Goal: Task Accomplishment & Management: Complete application form

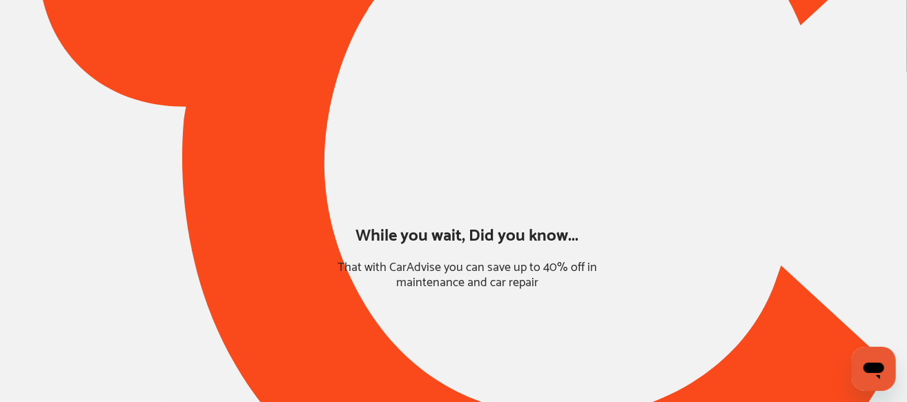
type input "*****"
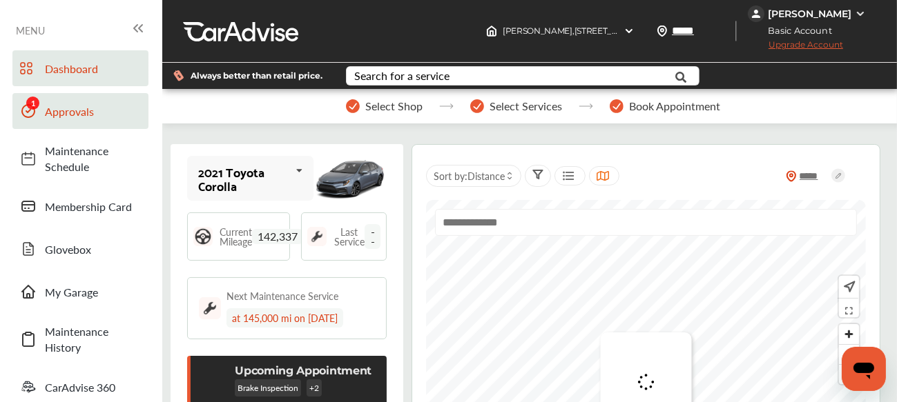
click at [89, 113] on span "Approvals" at bounding box center [93, 112] width 97 height 16
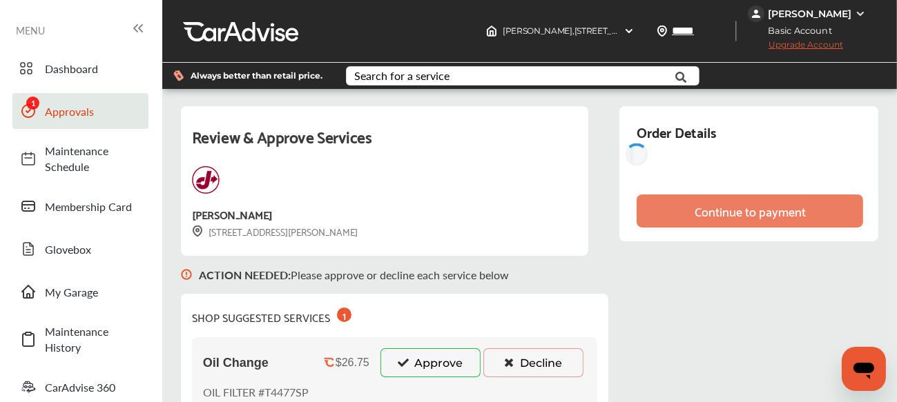
scroll to position [174, 0]
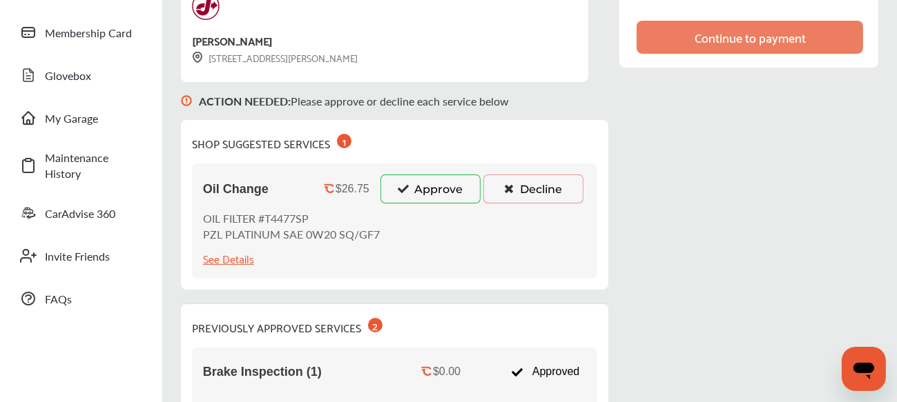
click at [405, 190] on icon at bounding box center [402, 189] width 13 height 10
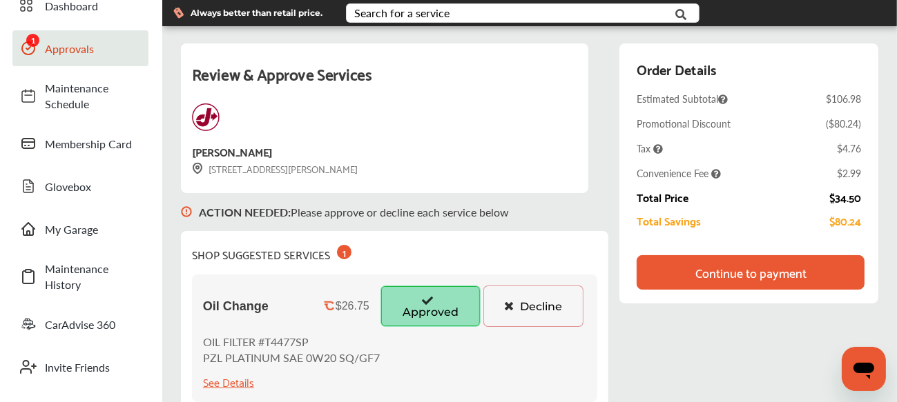
scroll to position [62, 0]
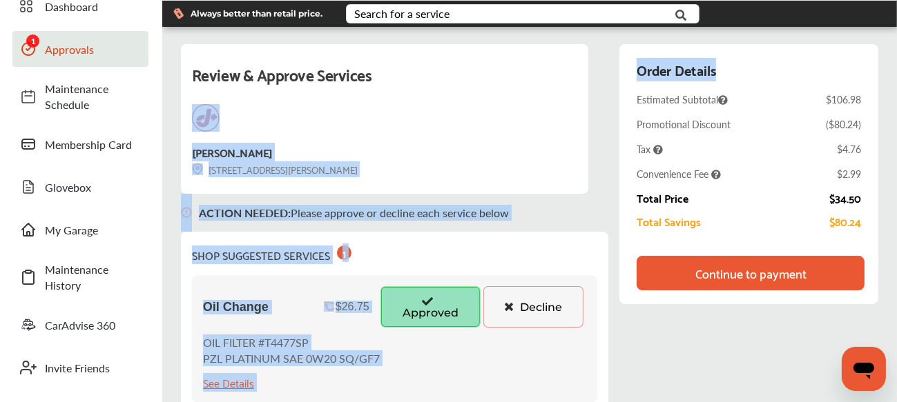
drag, startPoint x: 633, startPoint y: 107, endPoint x: 581, endPoint y: 192, distance: 99.8
click at [581, 192] on div "Review & Approve Services Jiffy Lube [STREET_ADDRESS][PERSON_NAME] ACTION NEEDE…" at bounding box center [529, 402] width 697 height 717
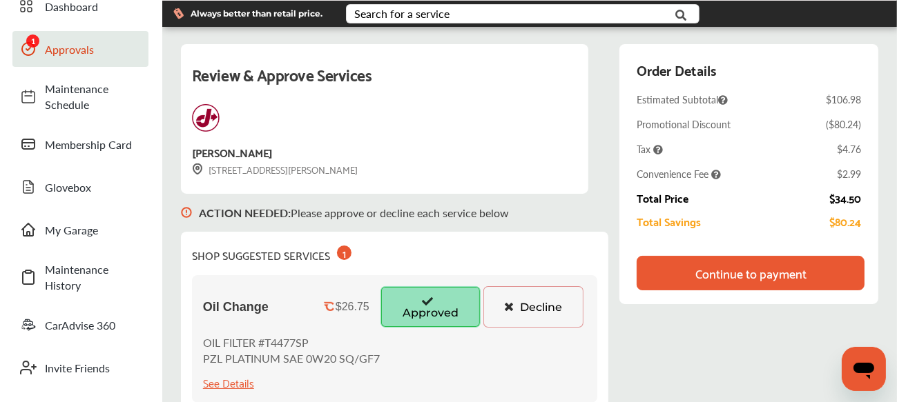
click at [734, 266] on div "Continue to payment" at bounding box center [750, 273] width 111 height 14
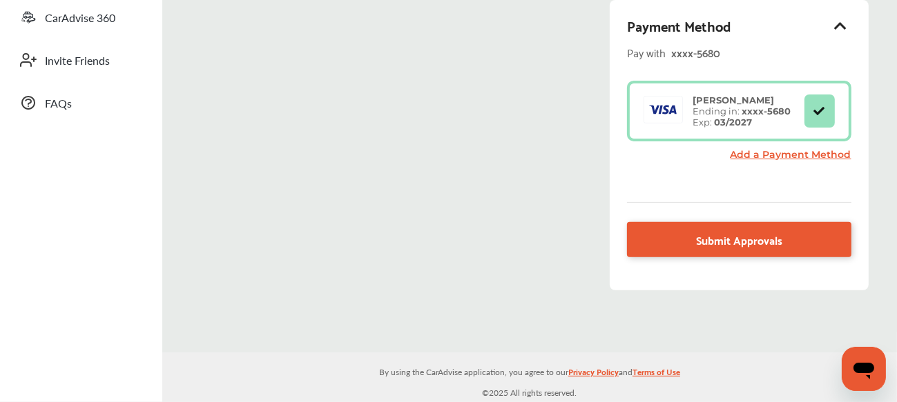
scroll to position [349, 0]
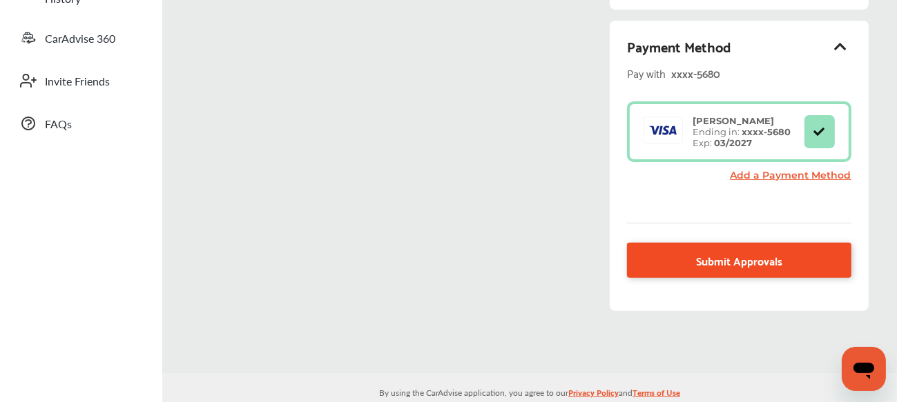
click at [695, 260] on link "Submit Approvals" at bounding box center [739, 260] width 224 height 35
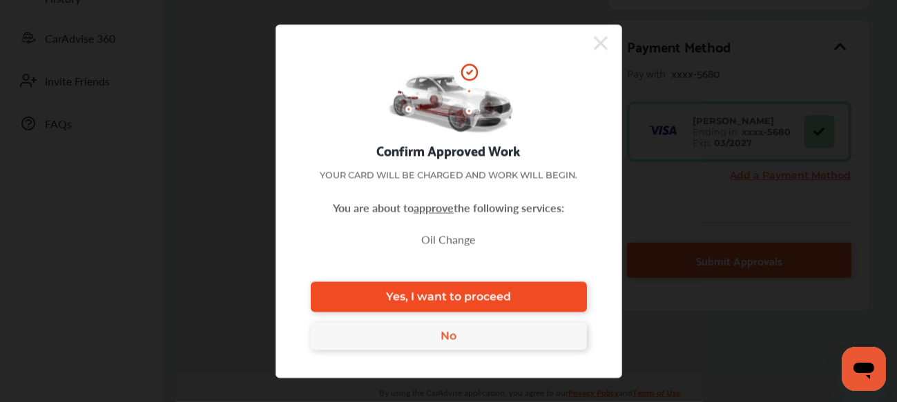
click at [573, 286] on link "Yes, I want to proceed" at bounding box center [449, 297] width 276 height 30
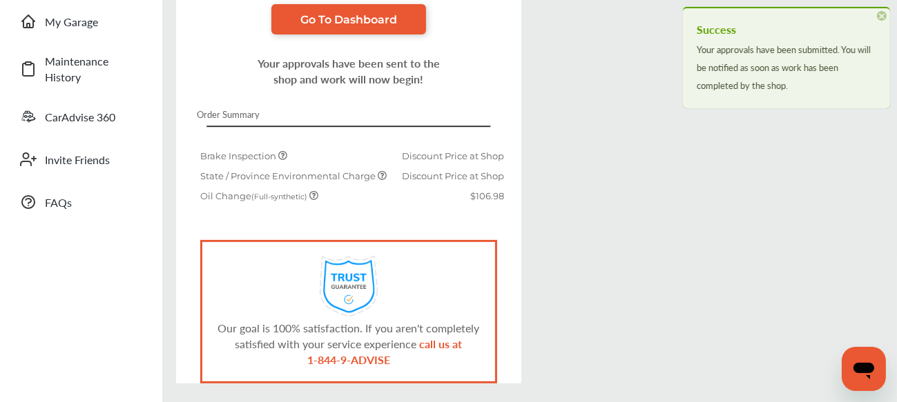
scroll to position [319, 0]
